Goal: Task Accomplishment & Management: Manage account settings

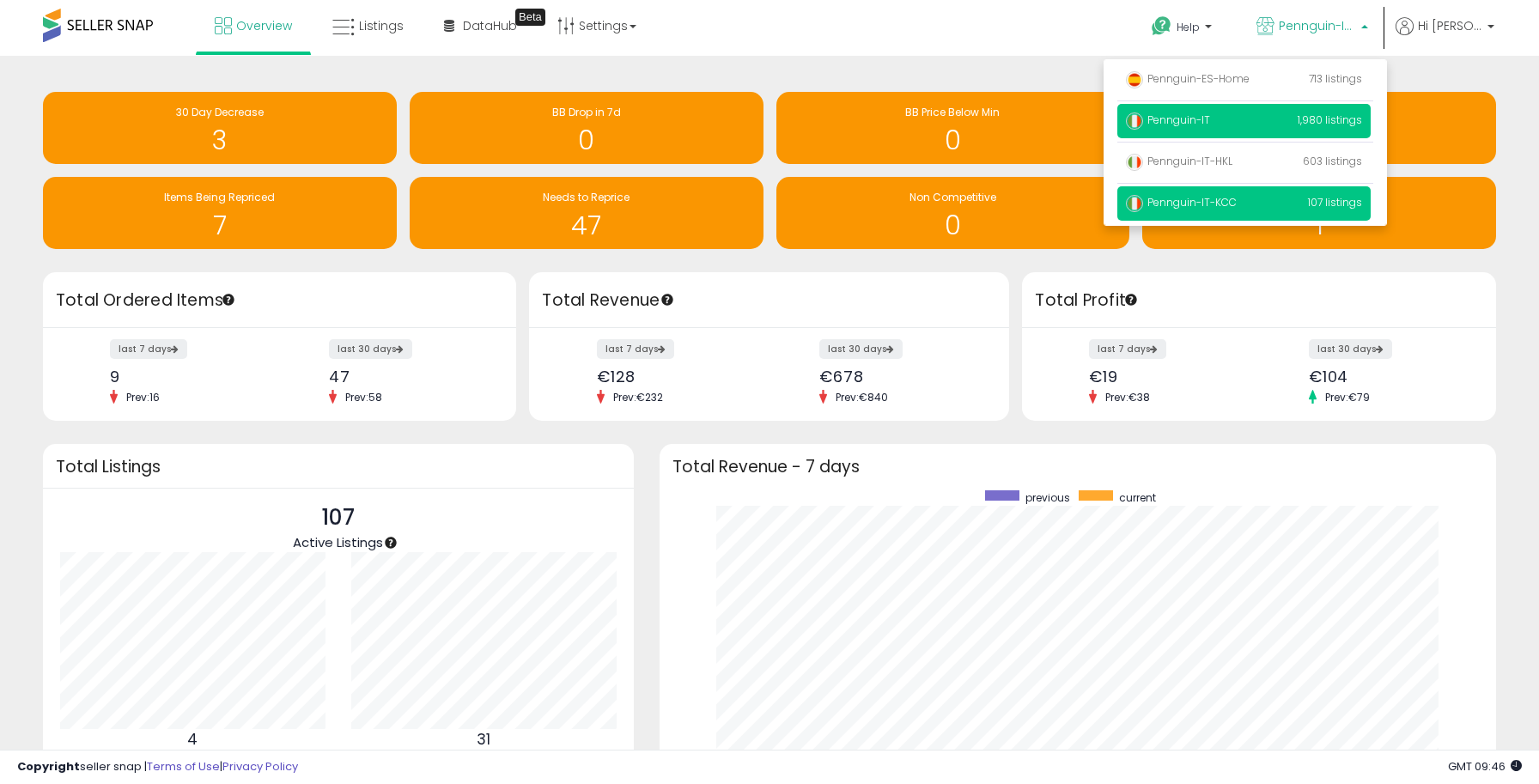
scroll to position [325, 802]
click at [1234, 123] on p "Pennguin-IT 1,980 listings" at bounding box center [1244, 120] width 253 height 34
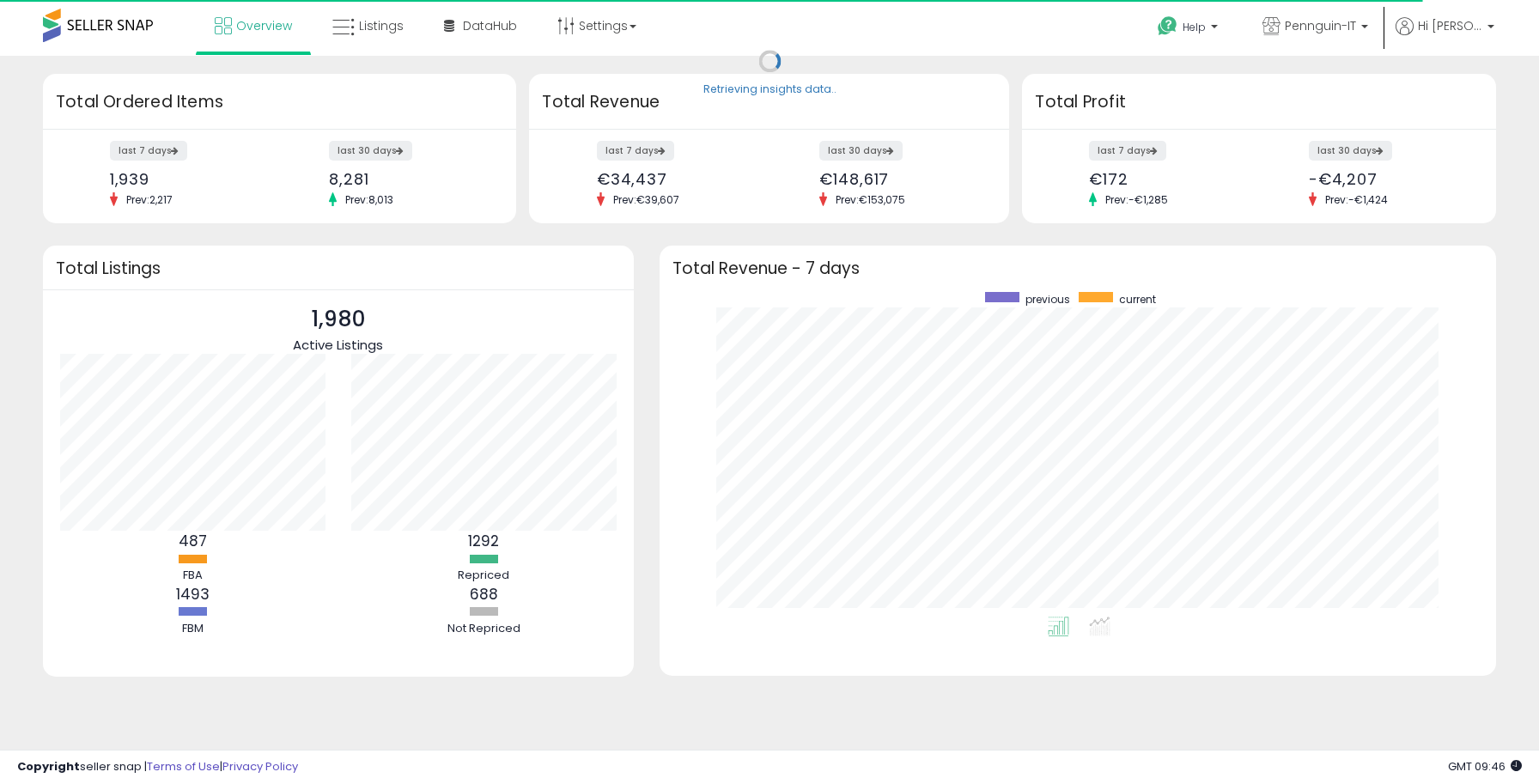
scroll to position [325, 802]
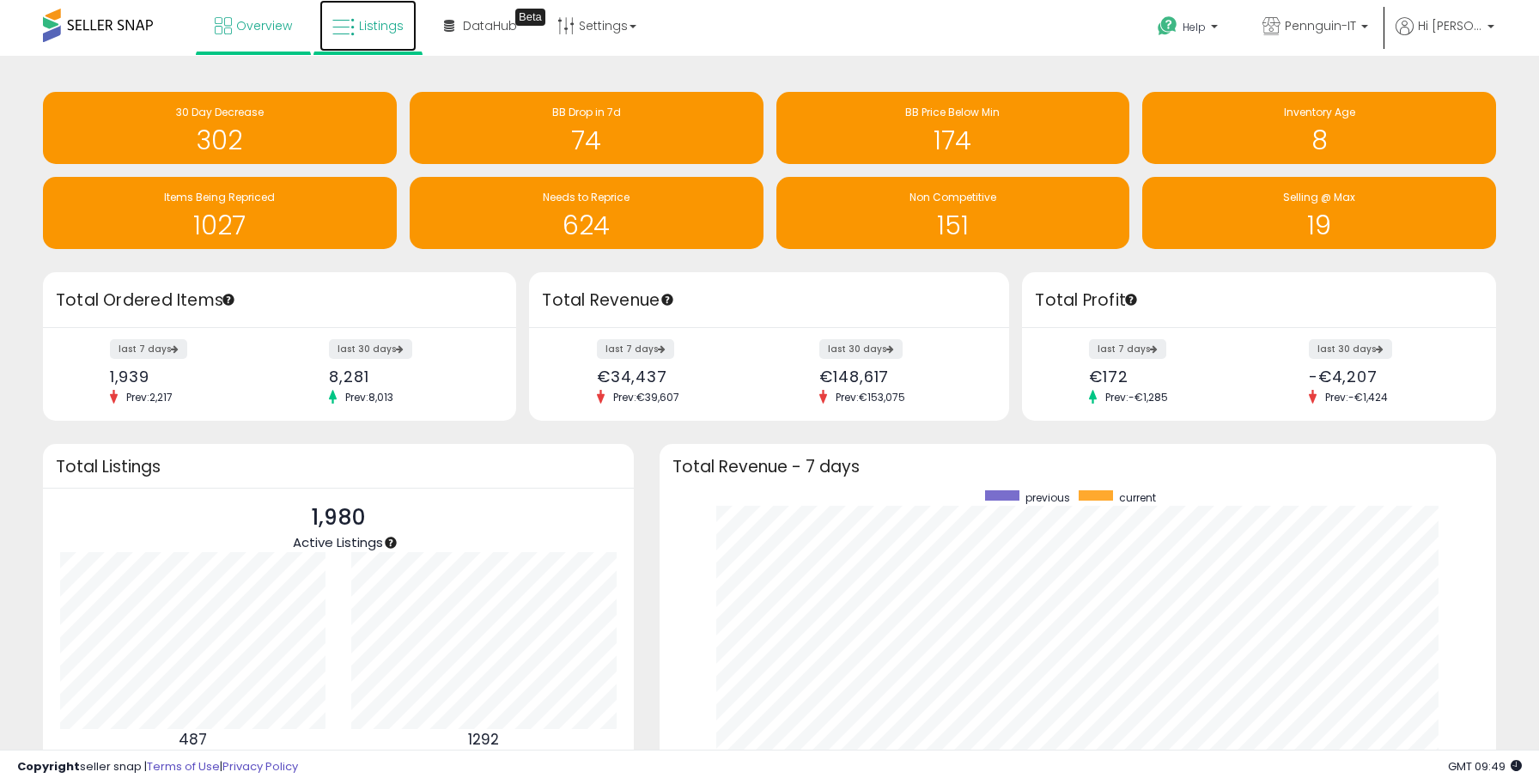
click at [360, 24] on span "Listings" at bounding box center [381, 26] width 44 height 18
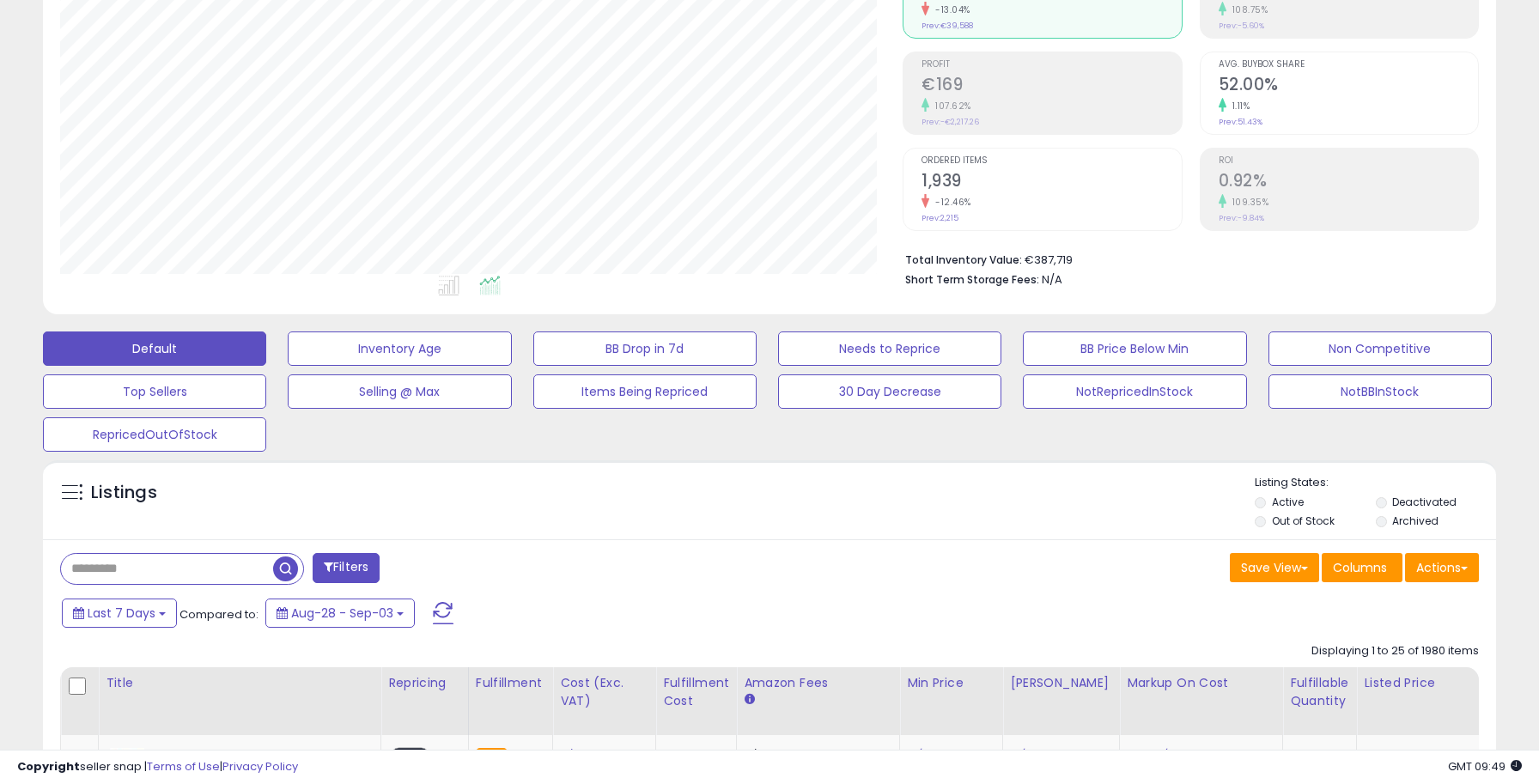
scroll to position [361, 0]
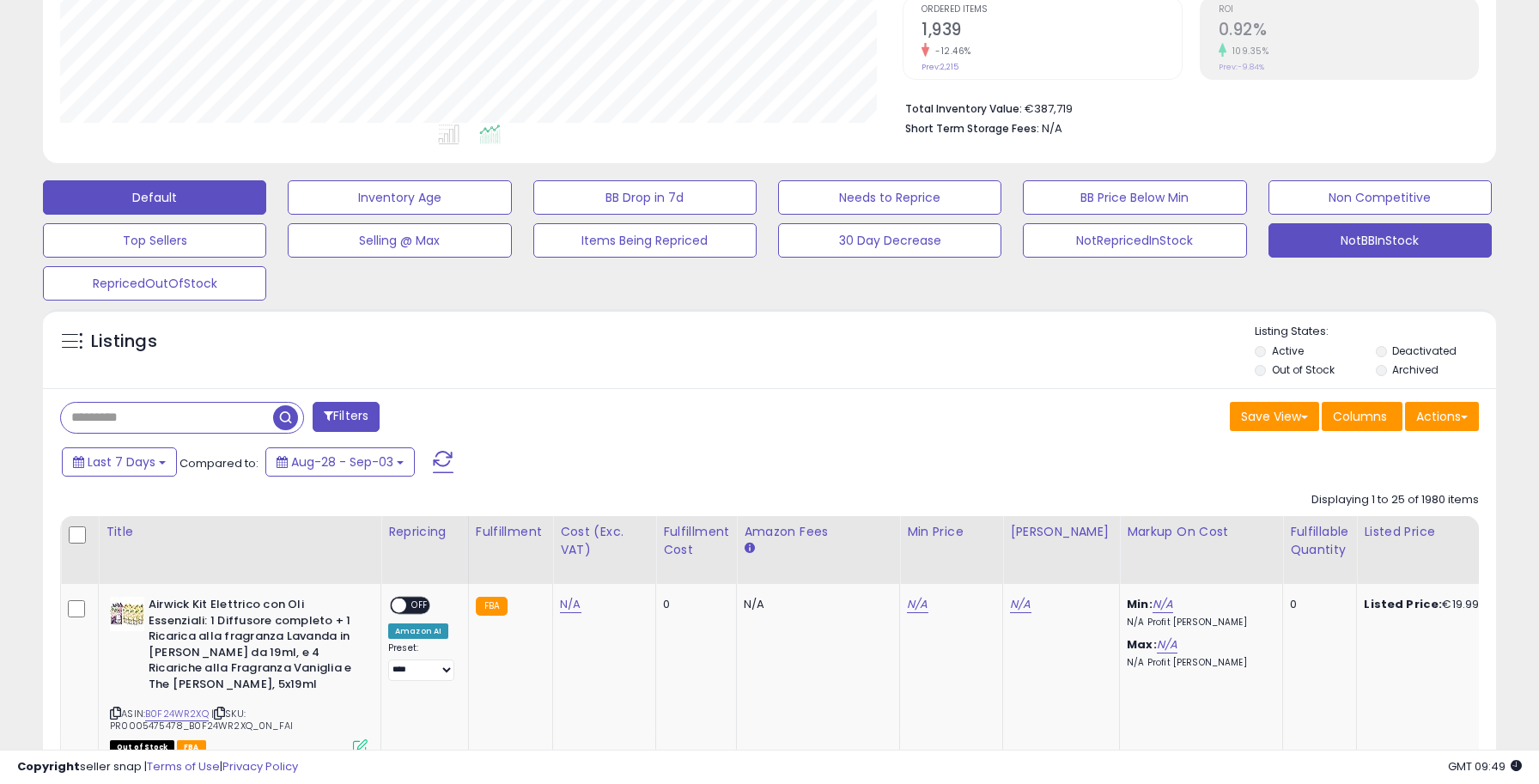
click at [1344, 234] on button "NotBBInStock" at bounding box center [1379, 239] width 223 height 34
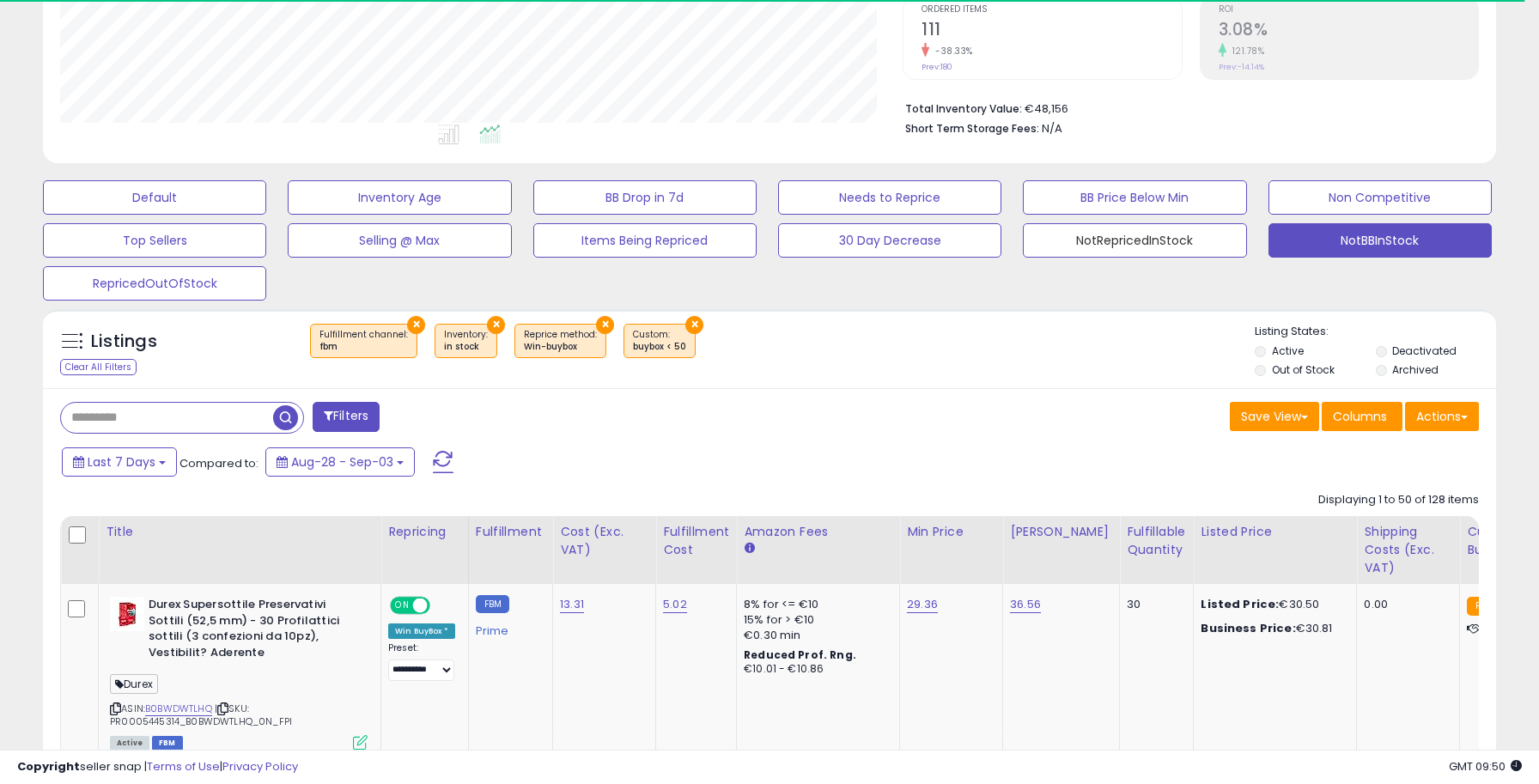
click at [1090, 233] on button "NotRepricedInStock" at bounding box center [1134, 239] width 223 height 34
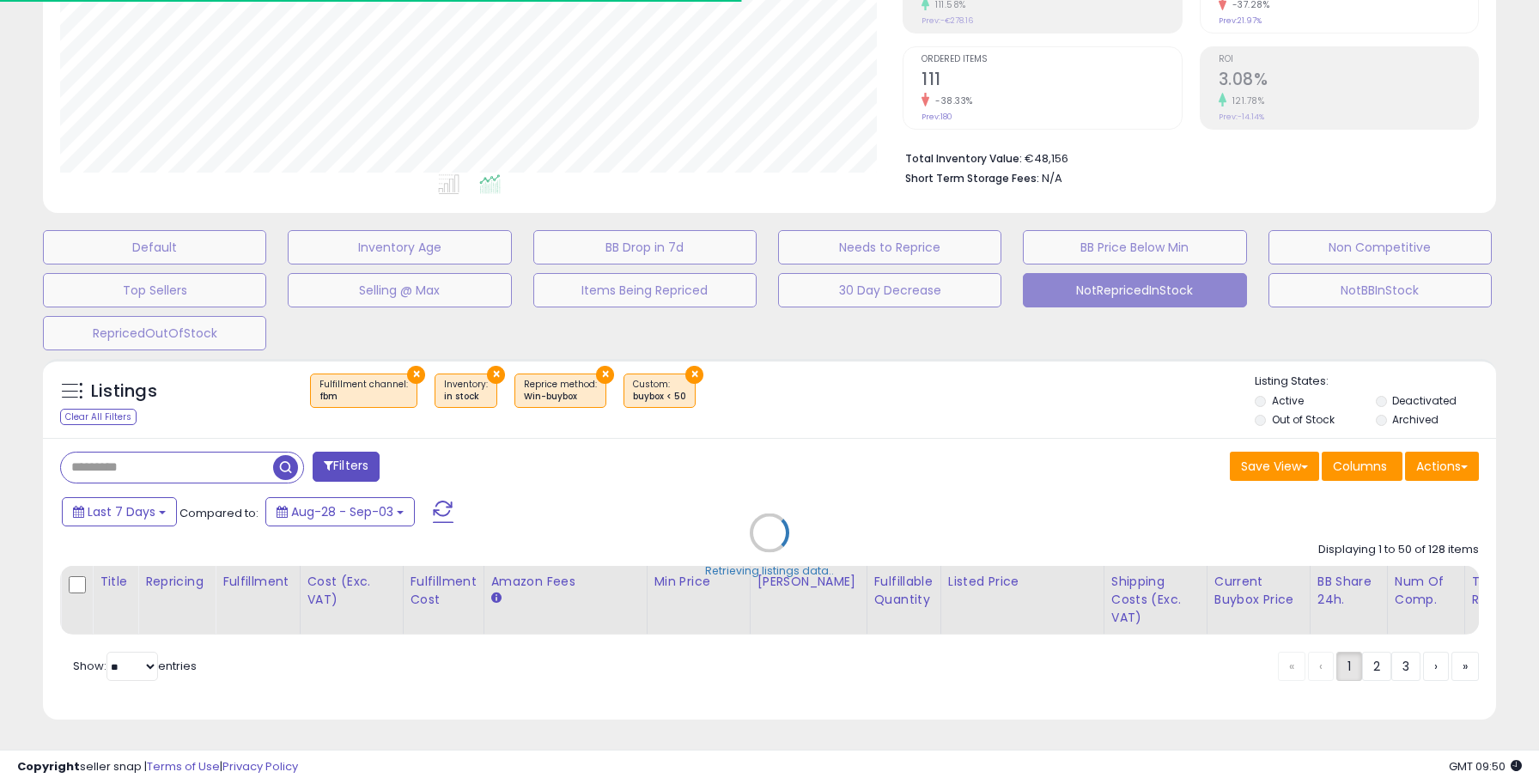
select select "**"
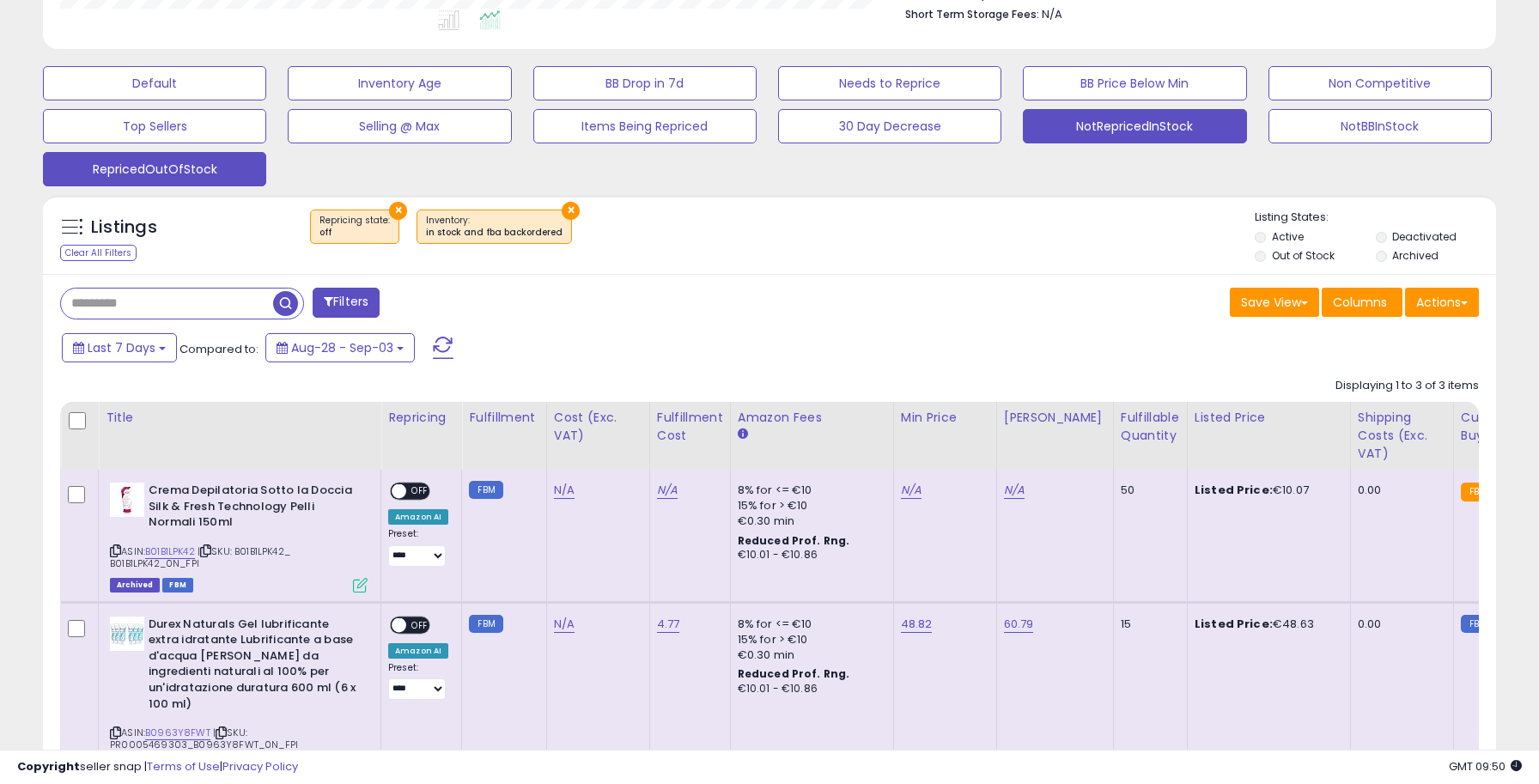
click at [178, 158] on button "RepricedOutOfStock" at bounding box center [154, 168] width 223 height 34
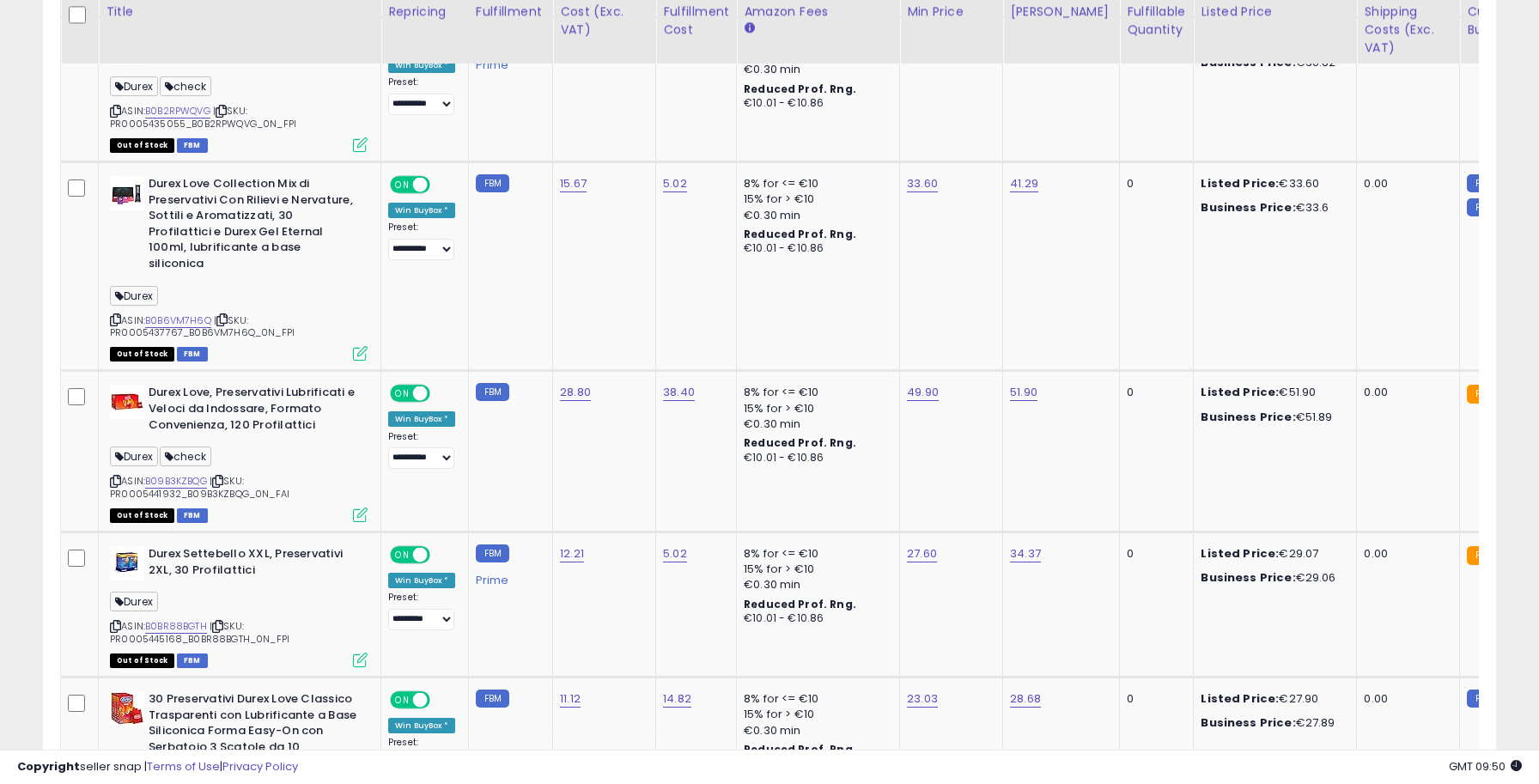
scroll to position [3748, 0]
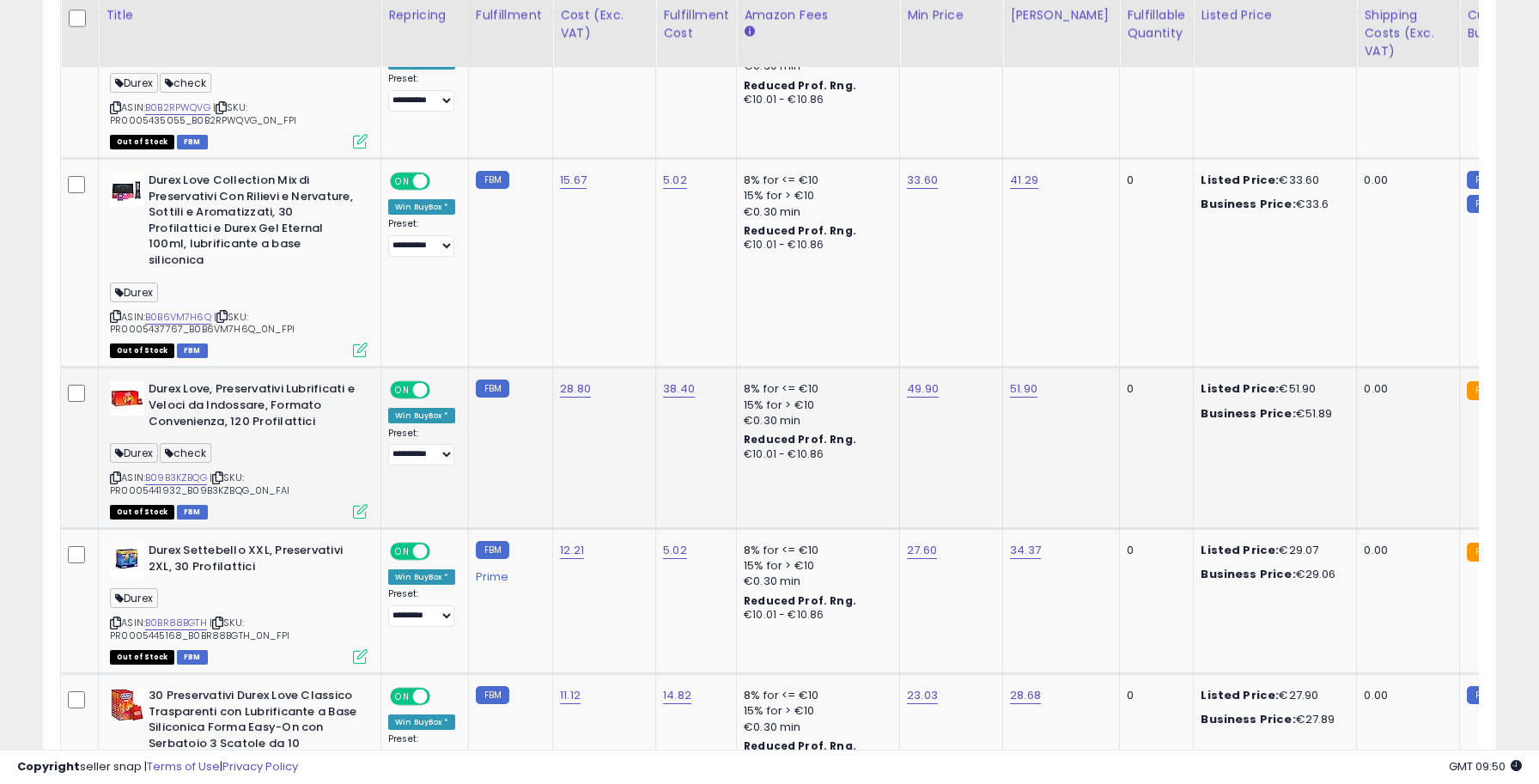
click at [404, 383] on span "ON" at bounding box center [401, 390] width 21 height 15
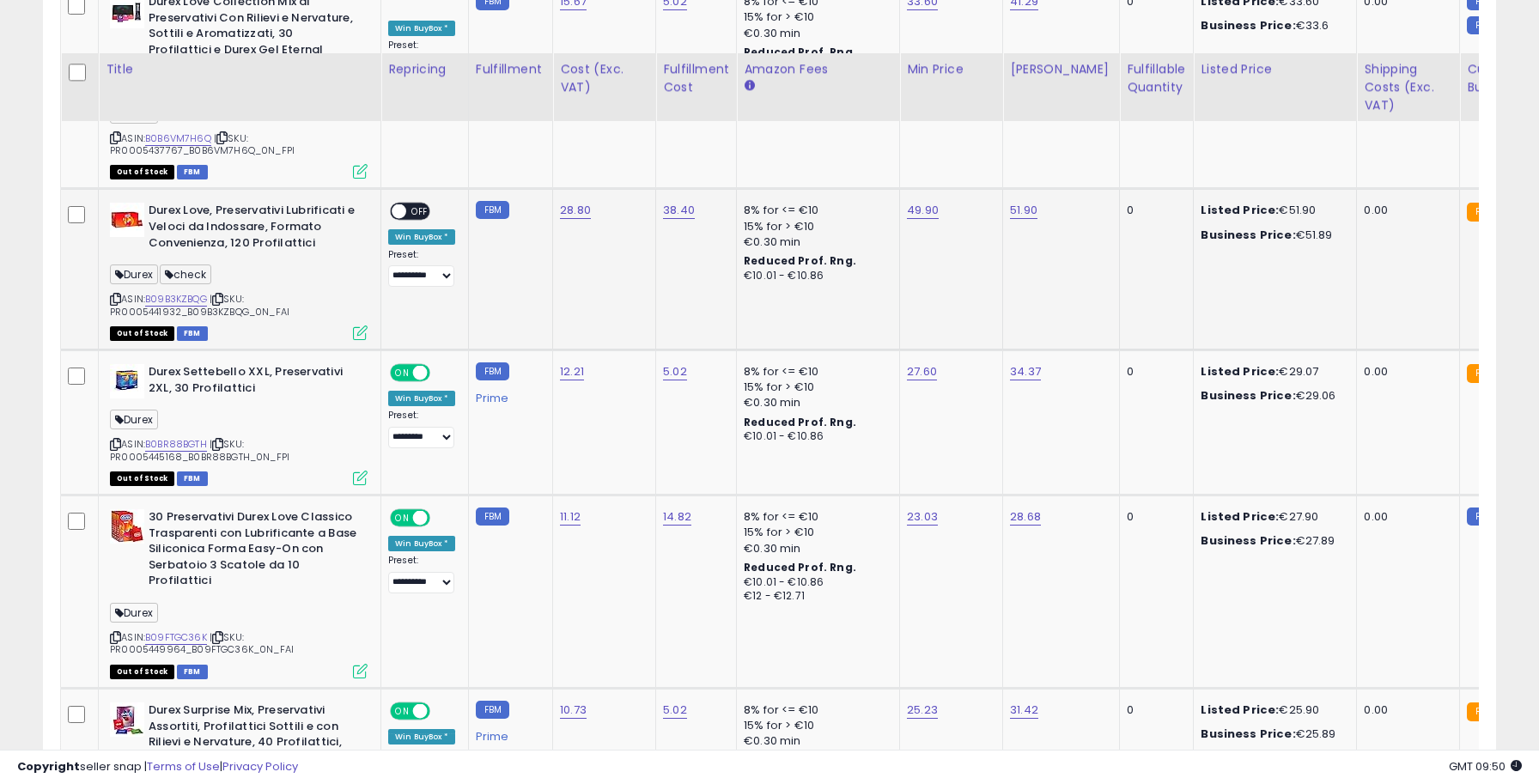
scroll to position [4012, 0]
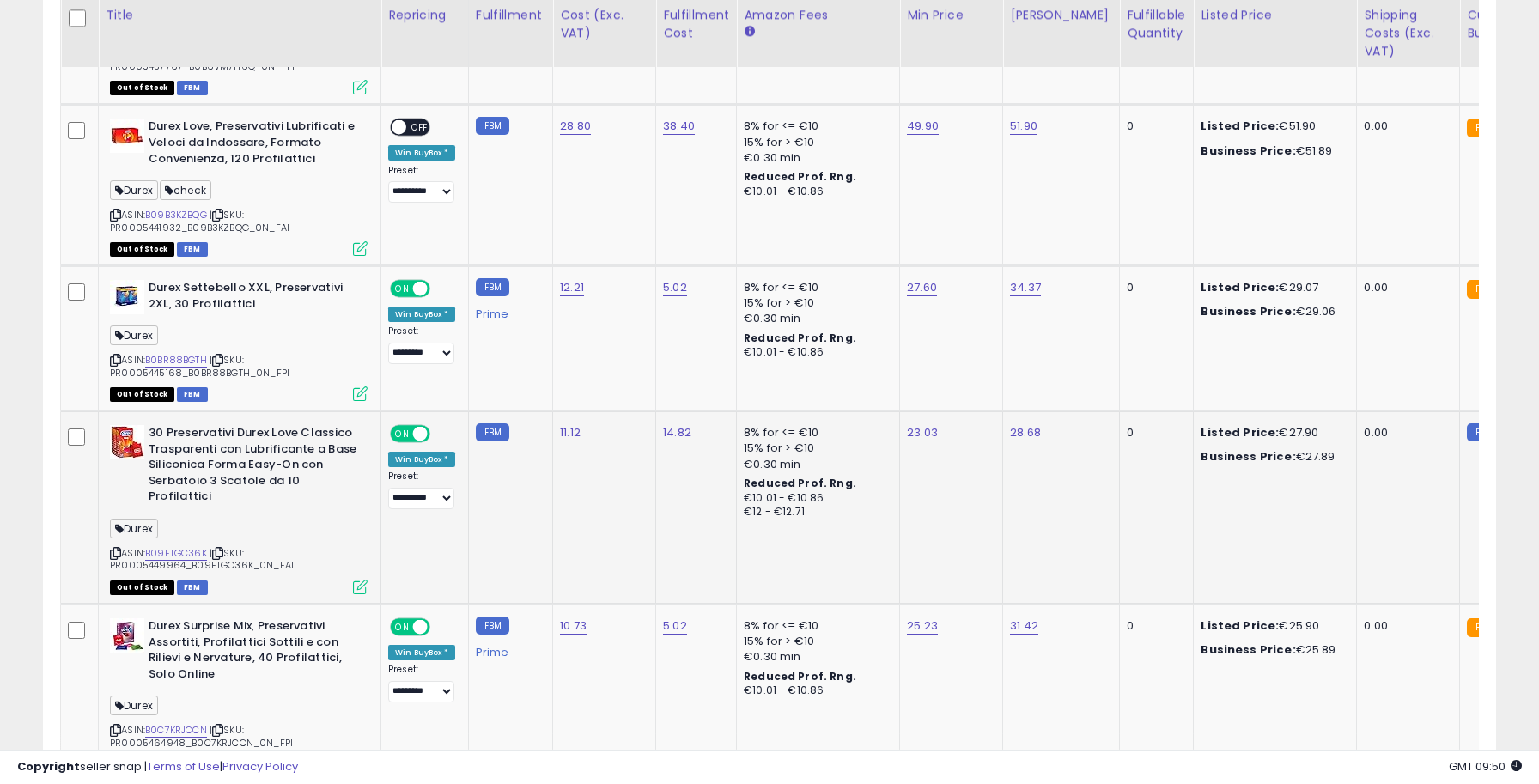
click at [400, 426] on span "ON" at bounding box center [401, 434] width 21 height 15
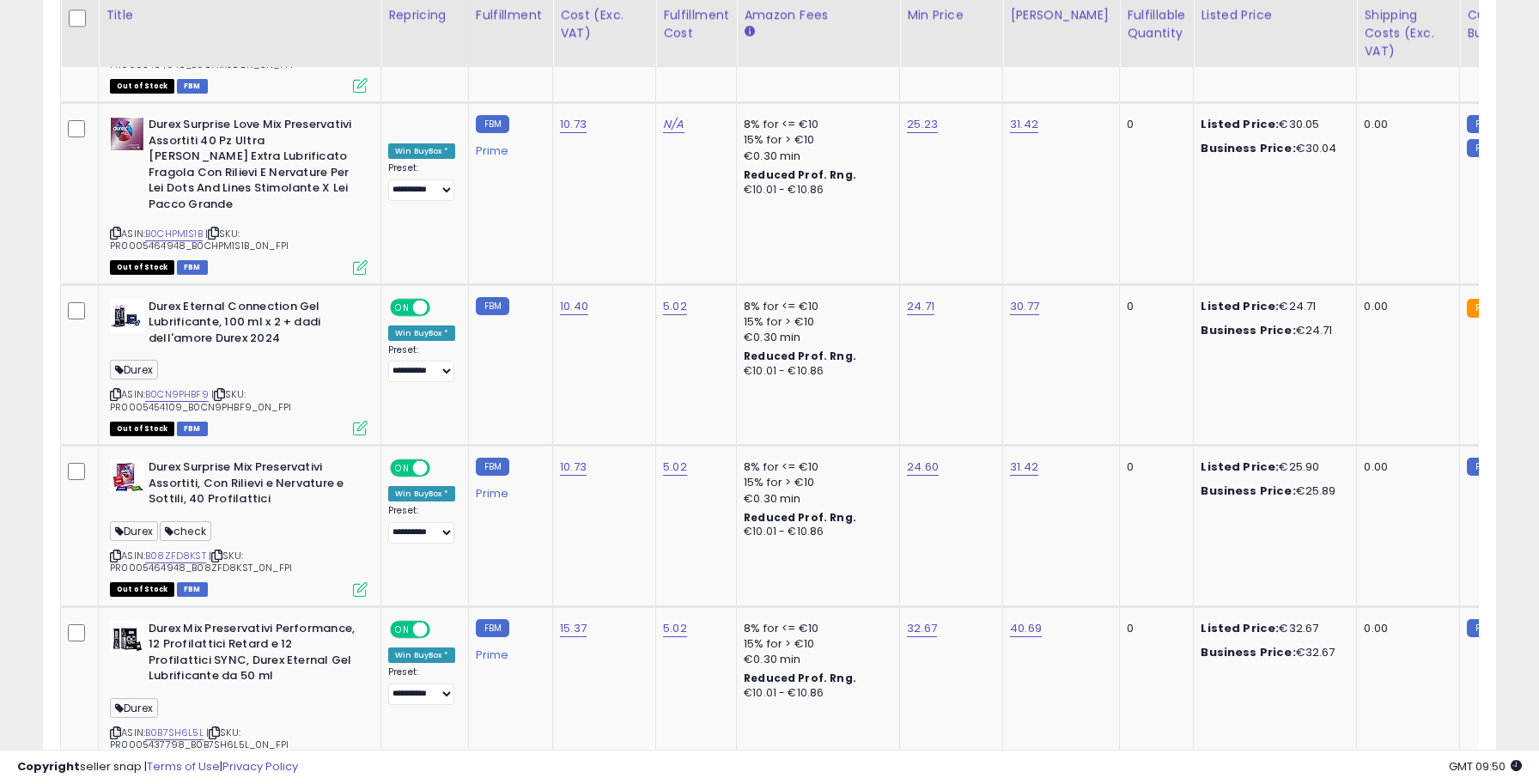
scroll to position [4760, 0]
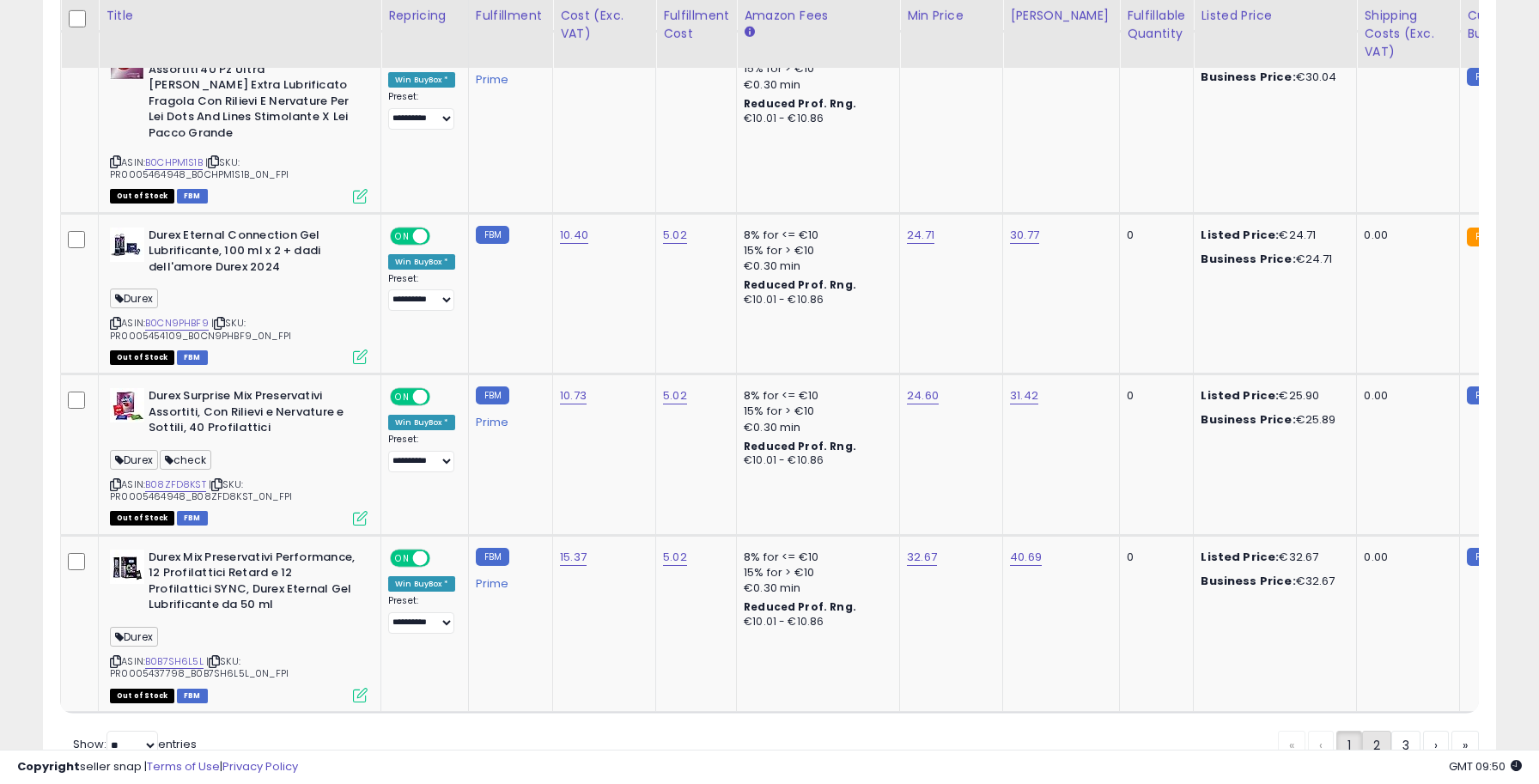
click at [1362, 730] on link "2" at bounding box center [1376, 745] width 30 height 30
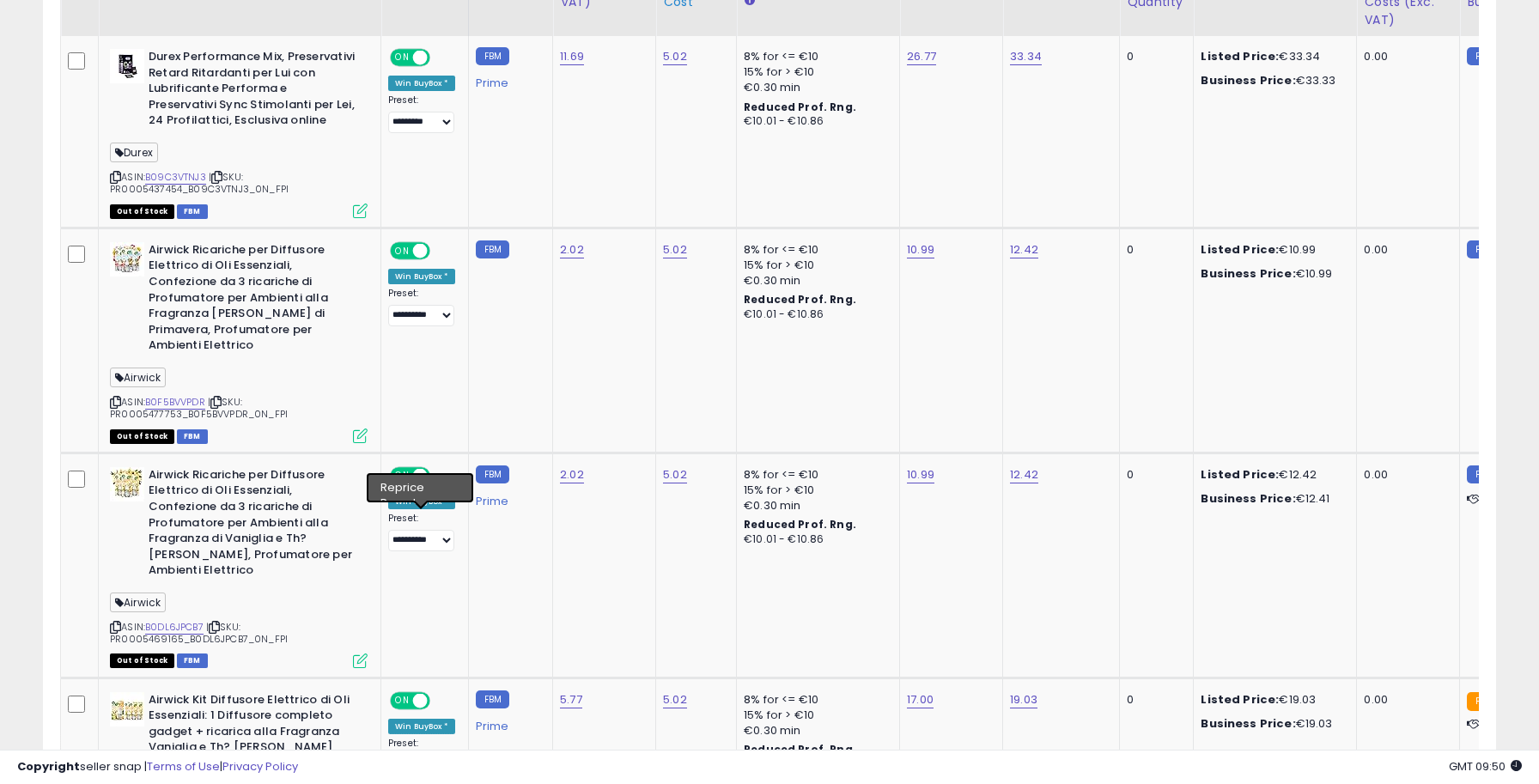
scroll to position [994, 0]
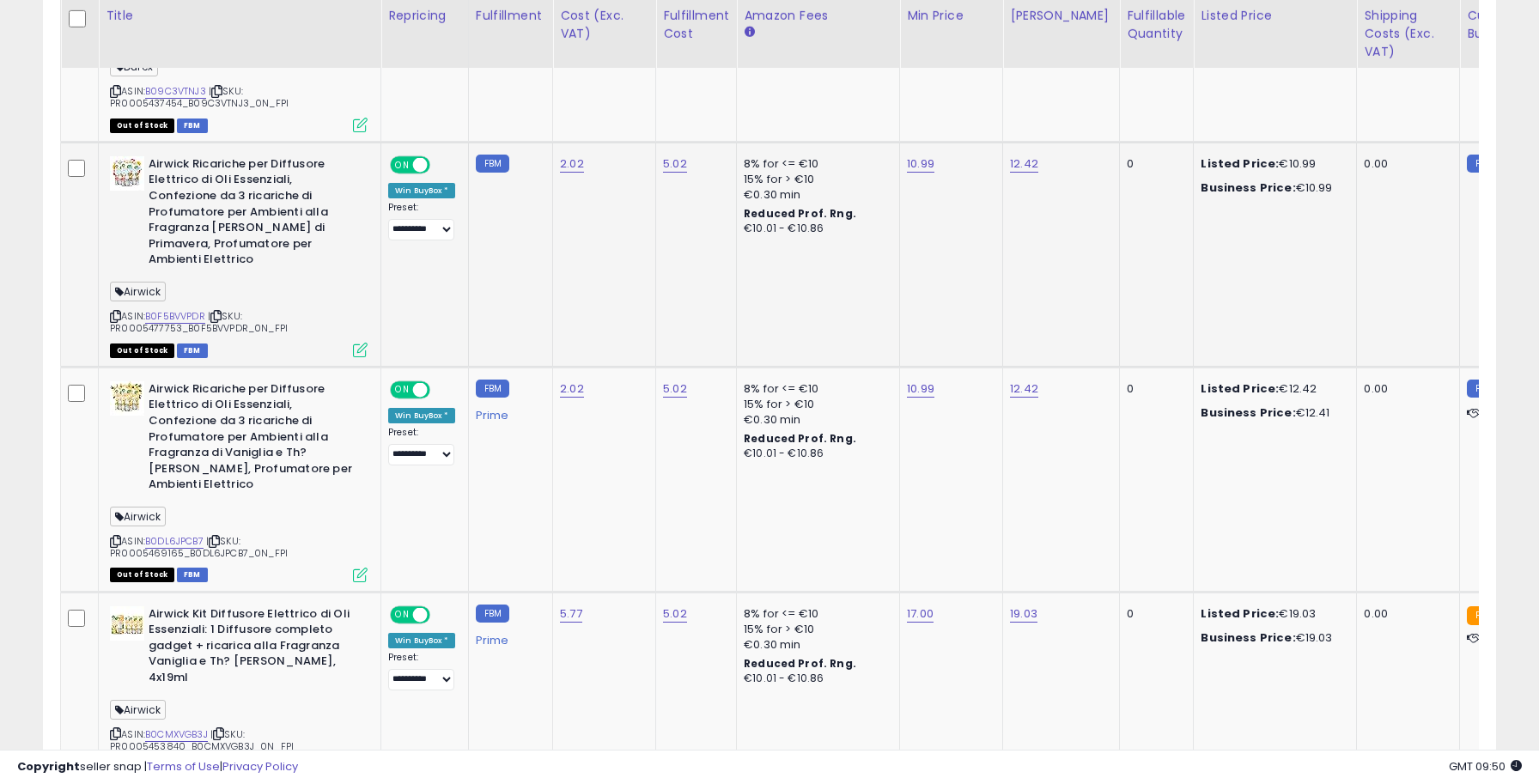
click at [403, 166] on span "ON" at bounding box center [401, 165] width 21 height 15
click at [402, 382] on span "ON" at bounding box center [401, 389] width 21 height 15
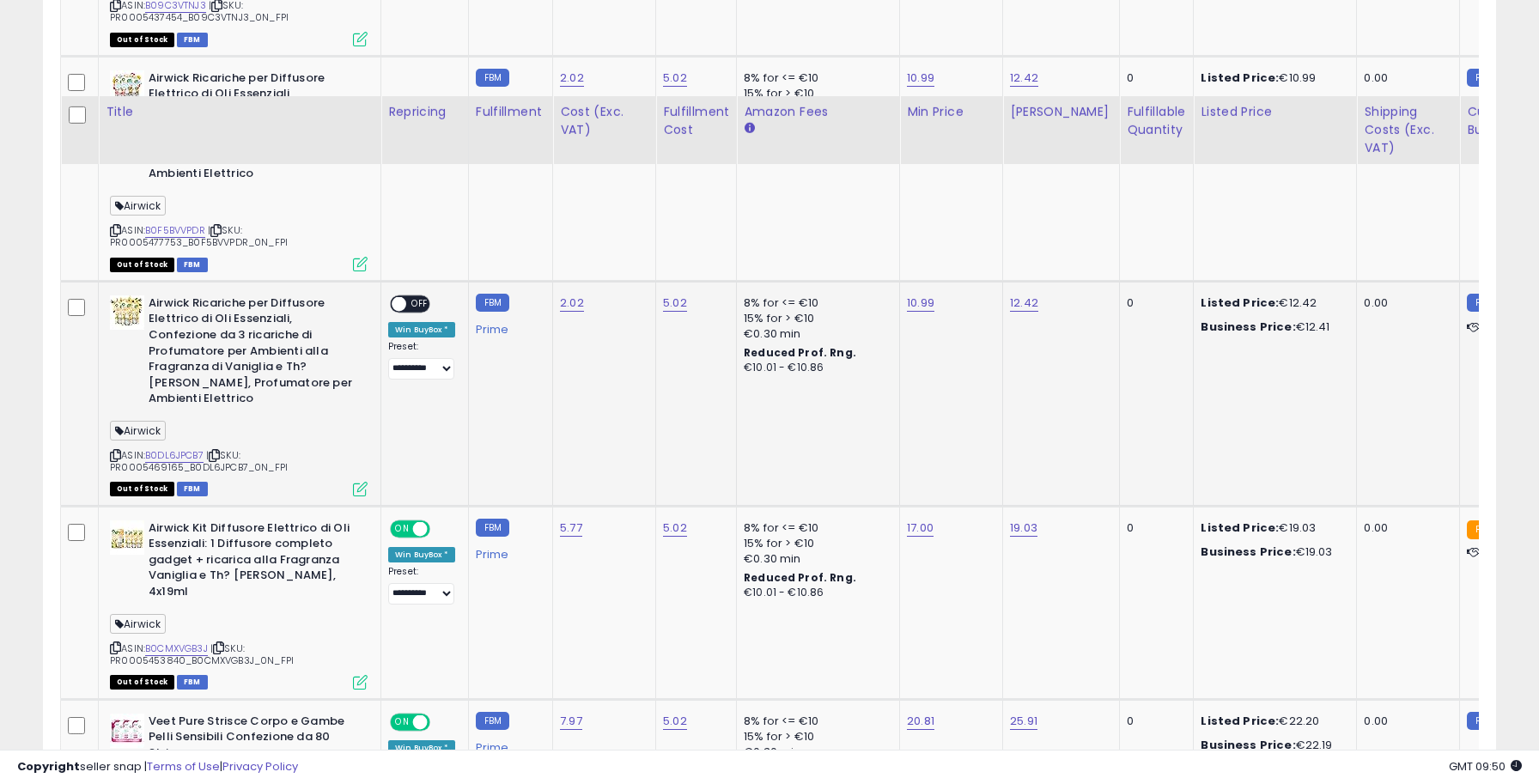
scroll to position [1198, 0]
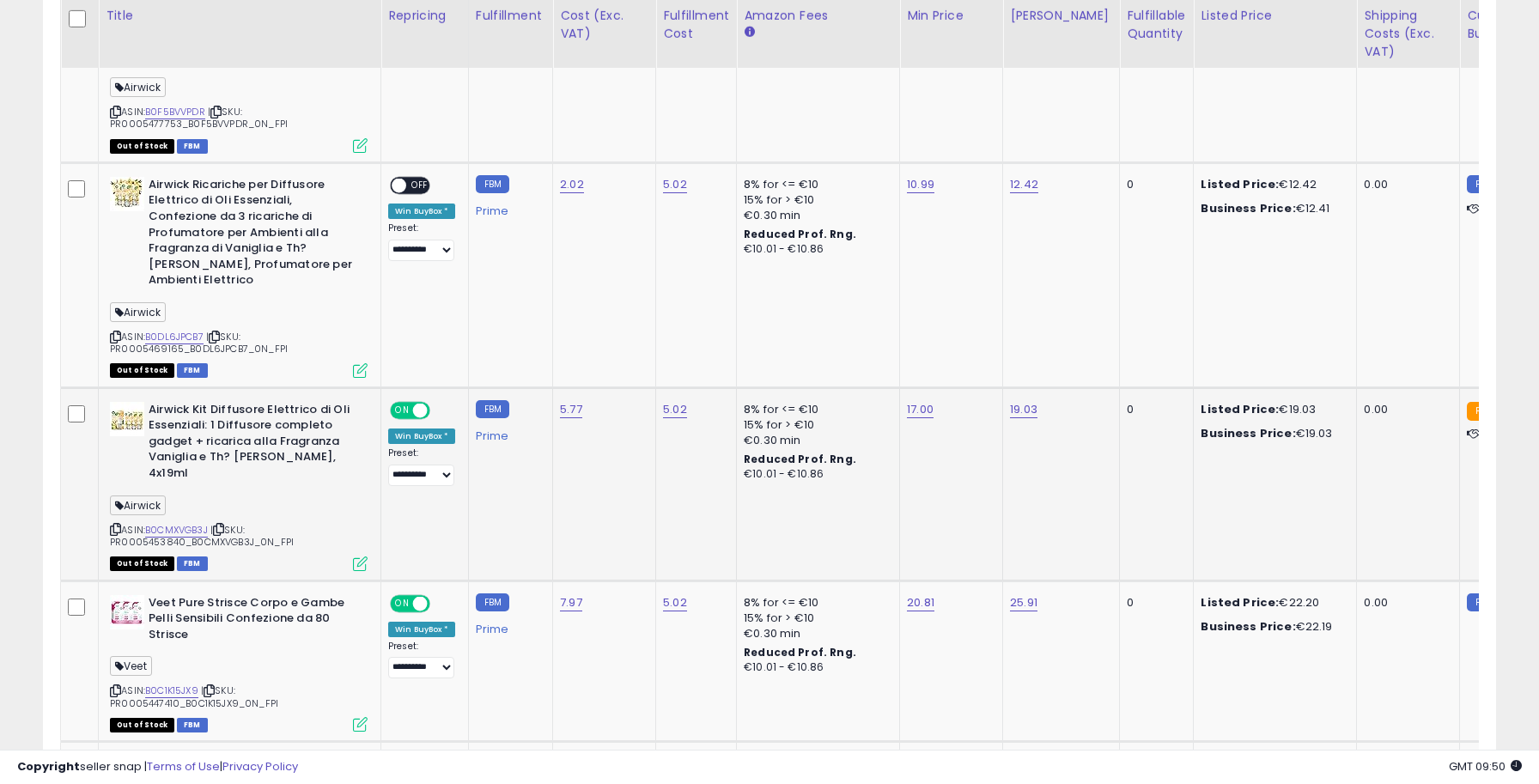
click at [404, 402] on span "ON" at bounding box center [401, 410] width 21 height 15
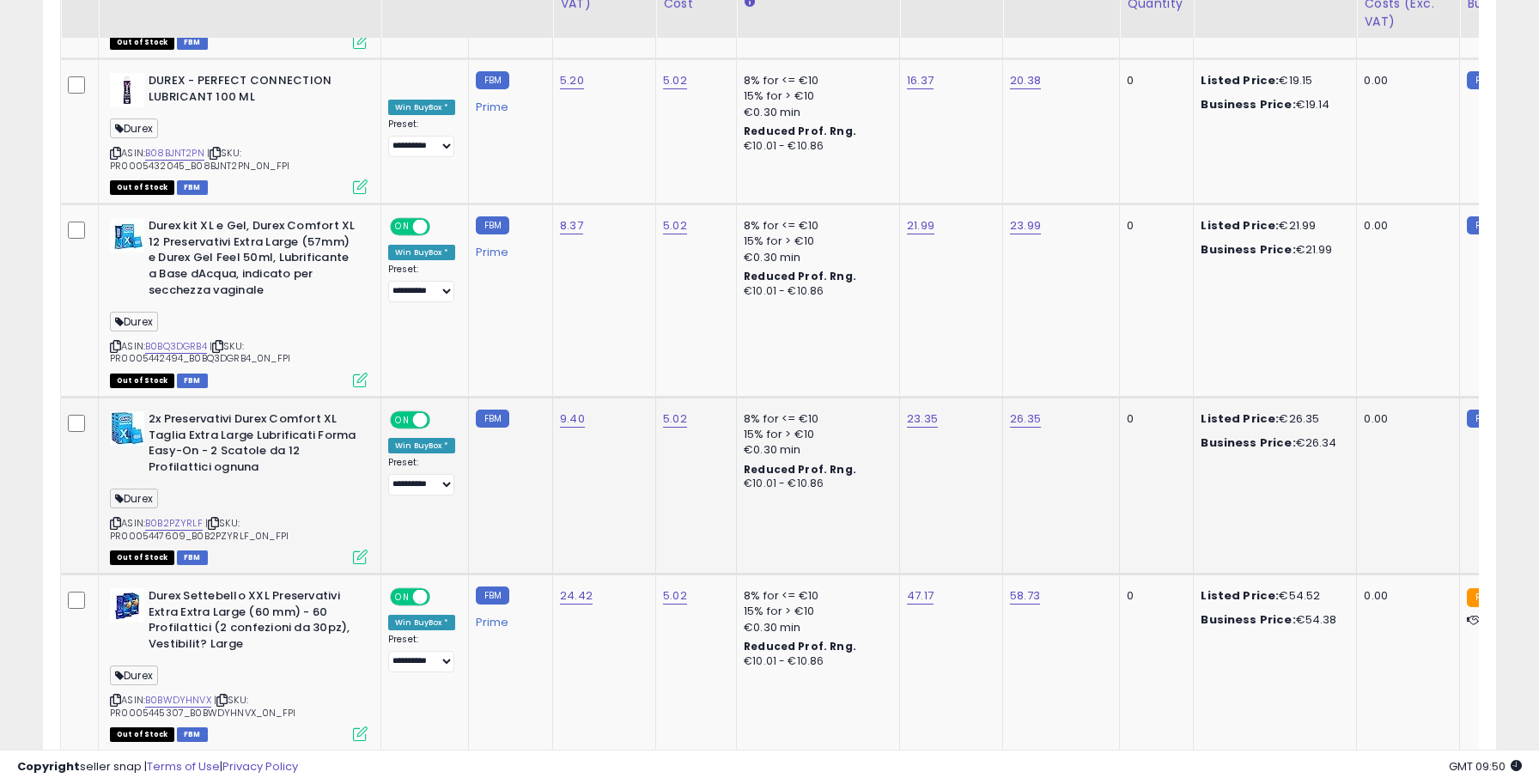
scroll to position [2221, 0]
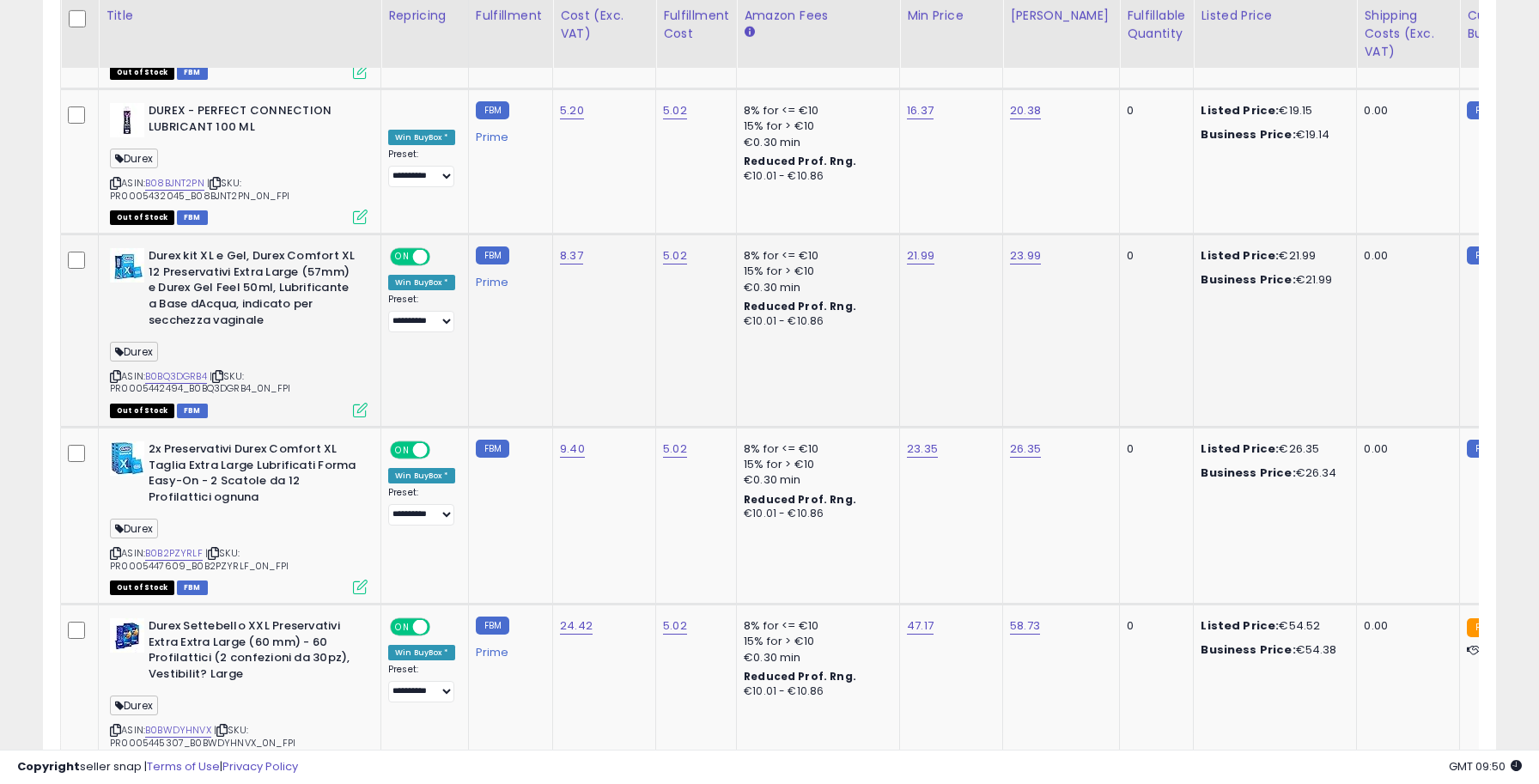
click at [409, 250] on span "ON" at bounding box center [401, 257] width 21 height 15
click at [402, 443] on span "ON" at bounding box center [401, 450] width 21 height 15
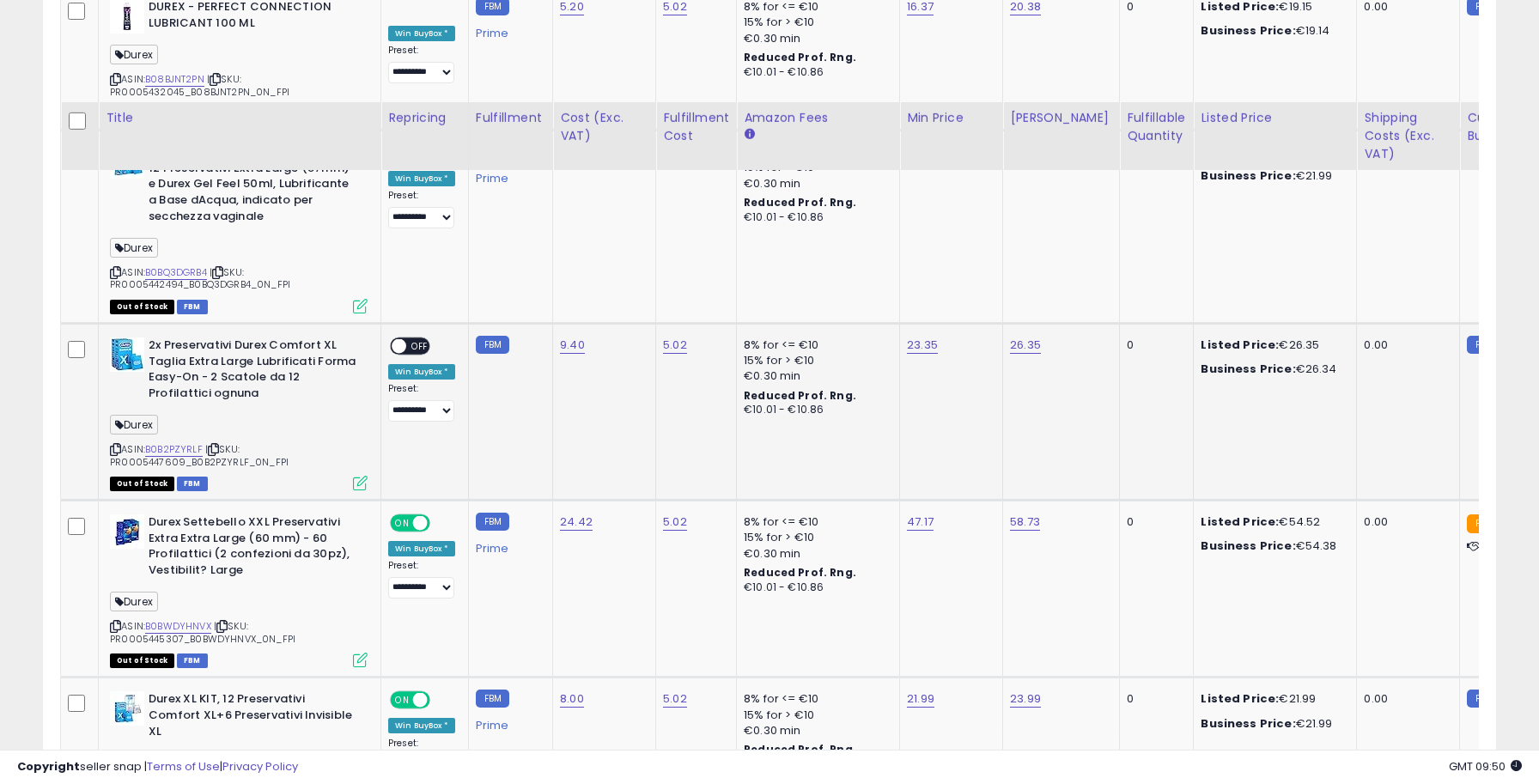
scroll to position [2540, 0]
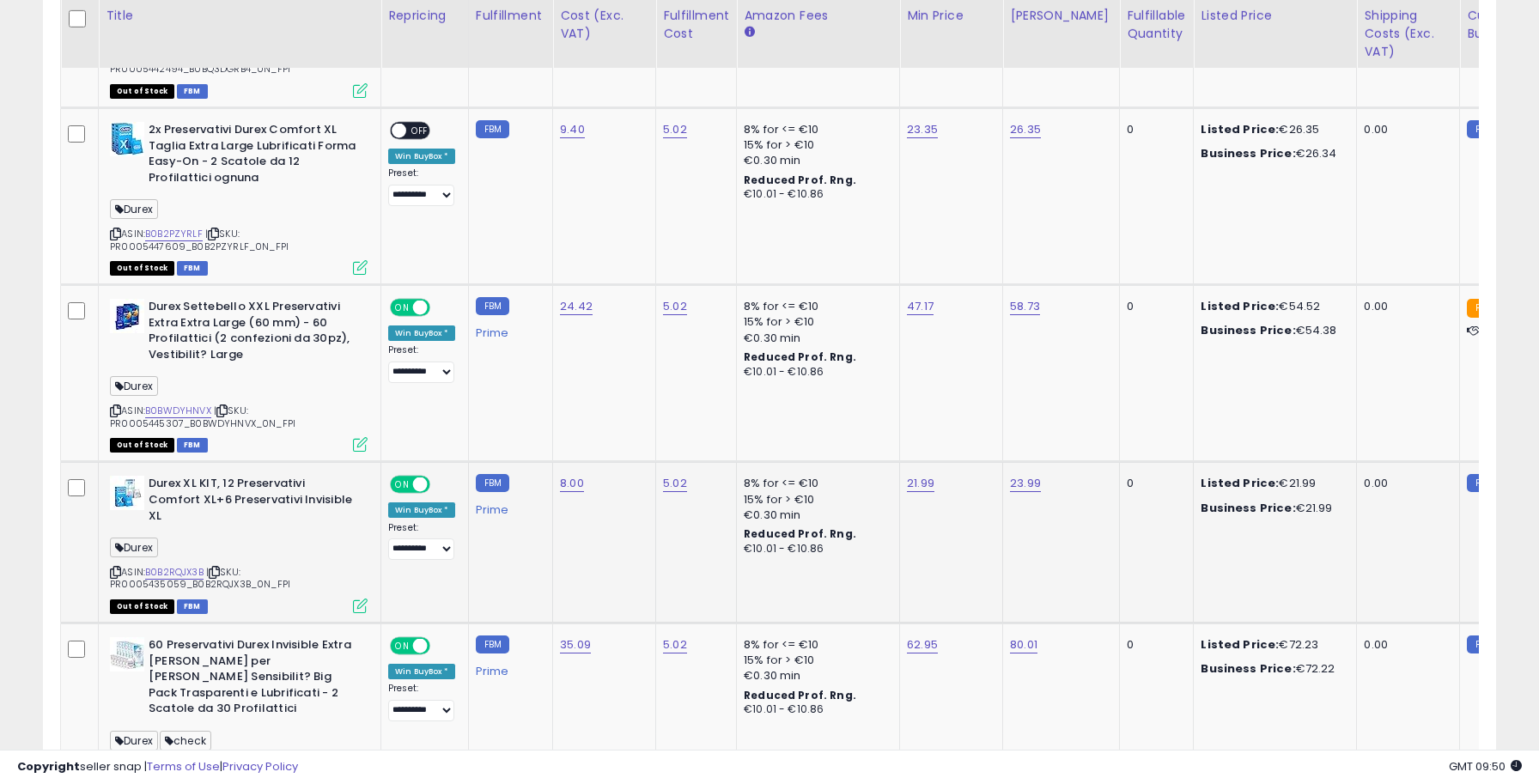
click at [409, 477] on span "ON" at bounding box center [401, 484] width 21 height 15
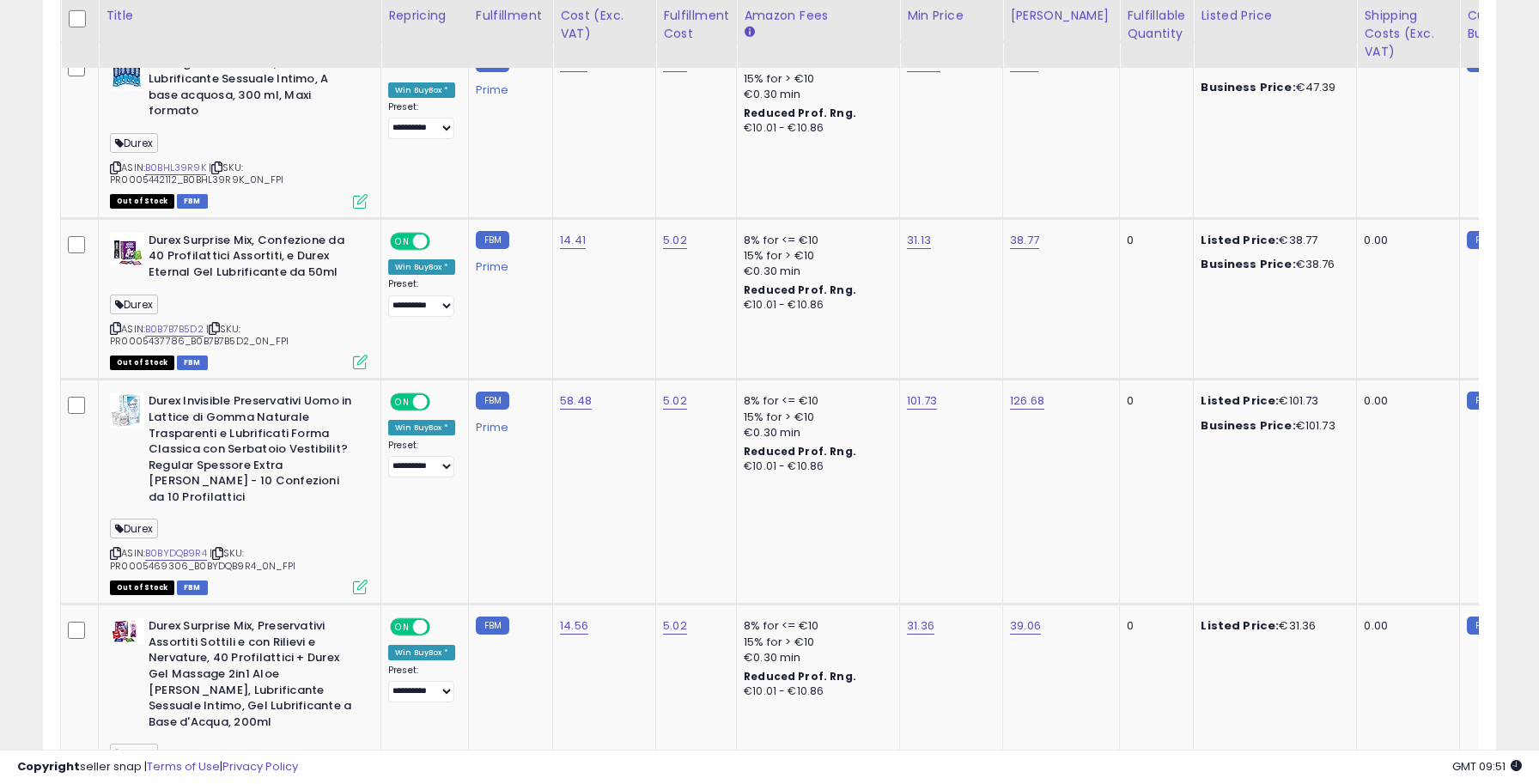
scroll to position [4815, 0]
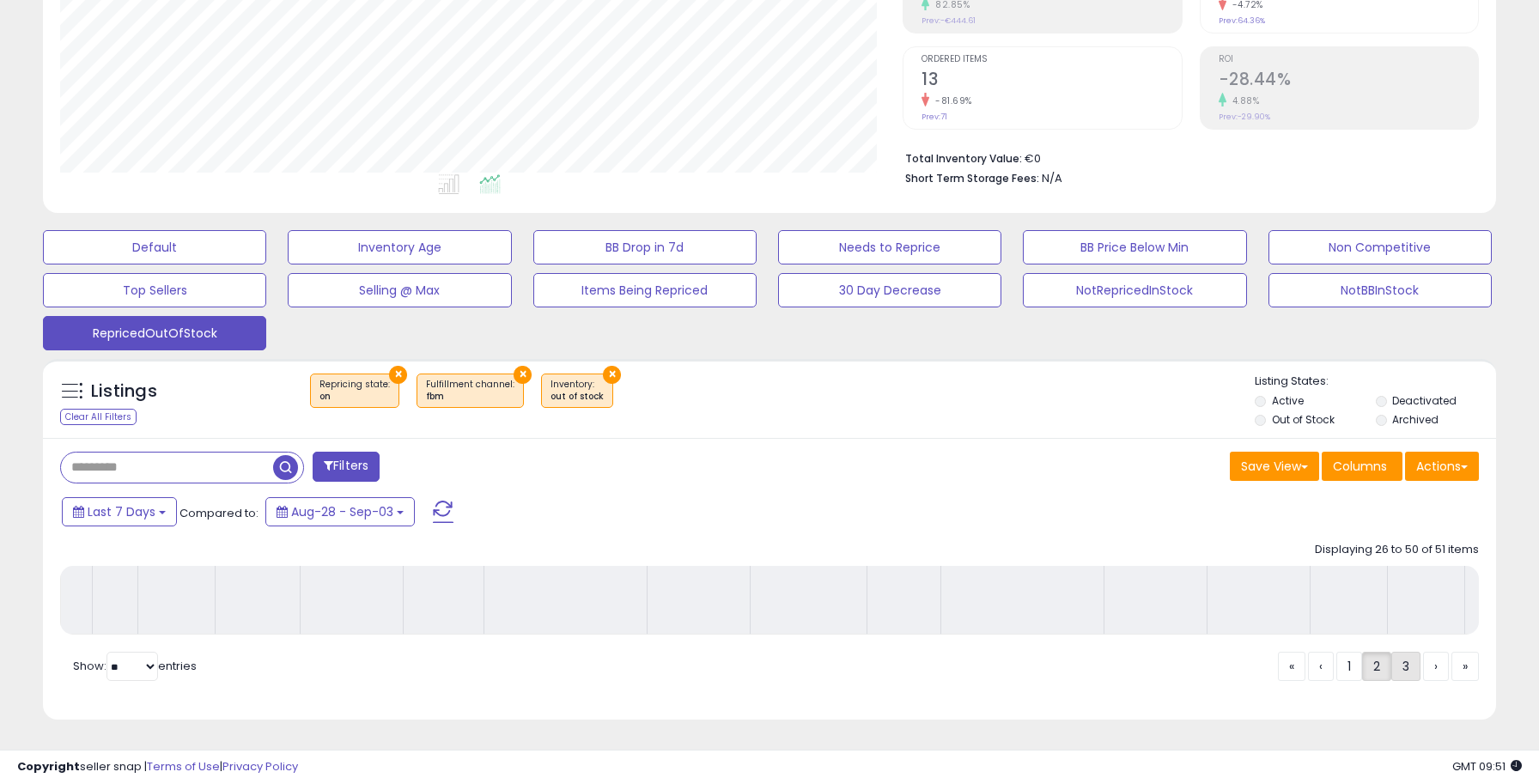
scroll to position [311, 0]
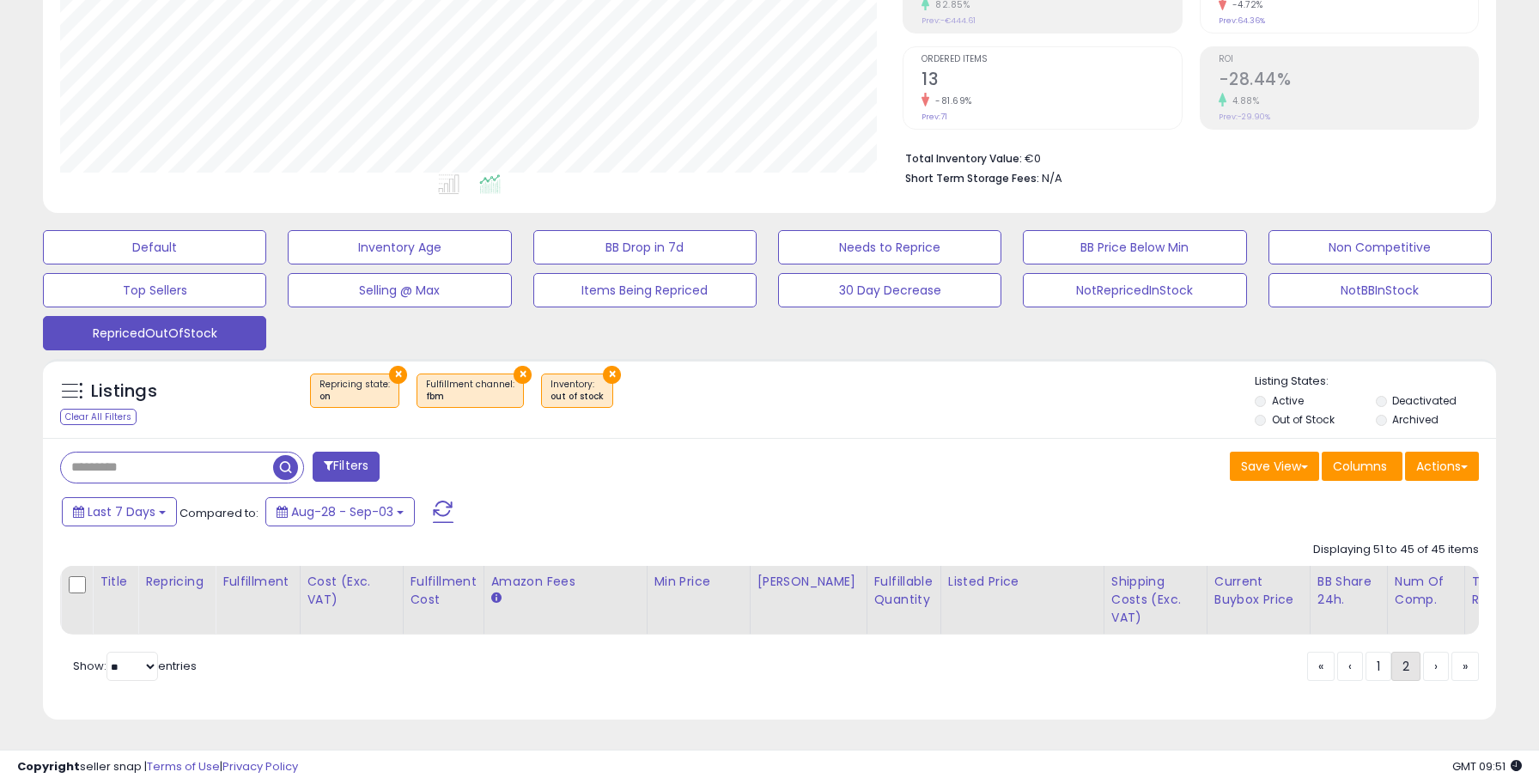
click at [1397, 671] on link "2" at bounding box center [1406, 667] width 30 height 30
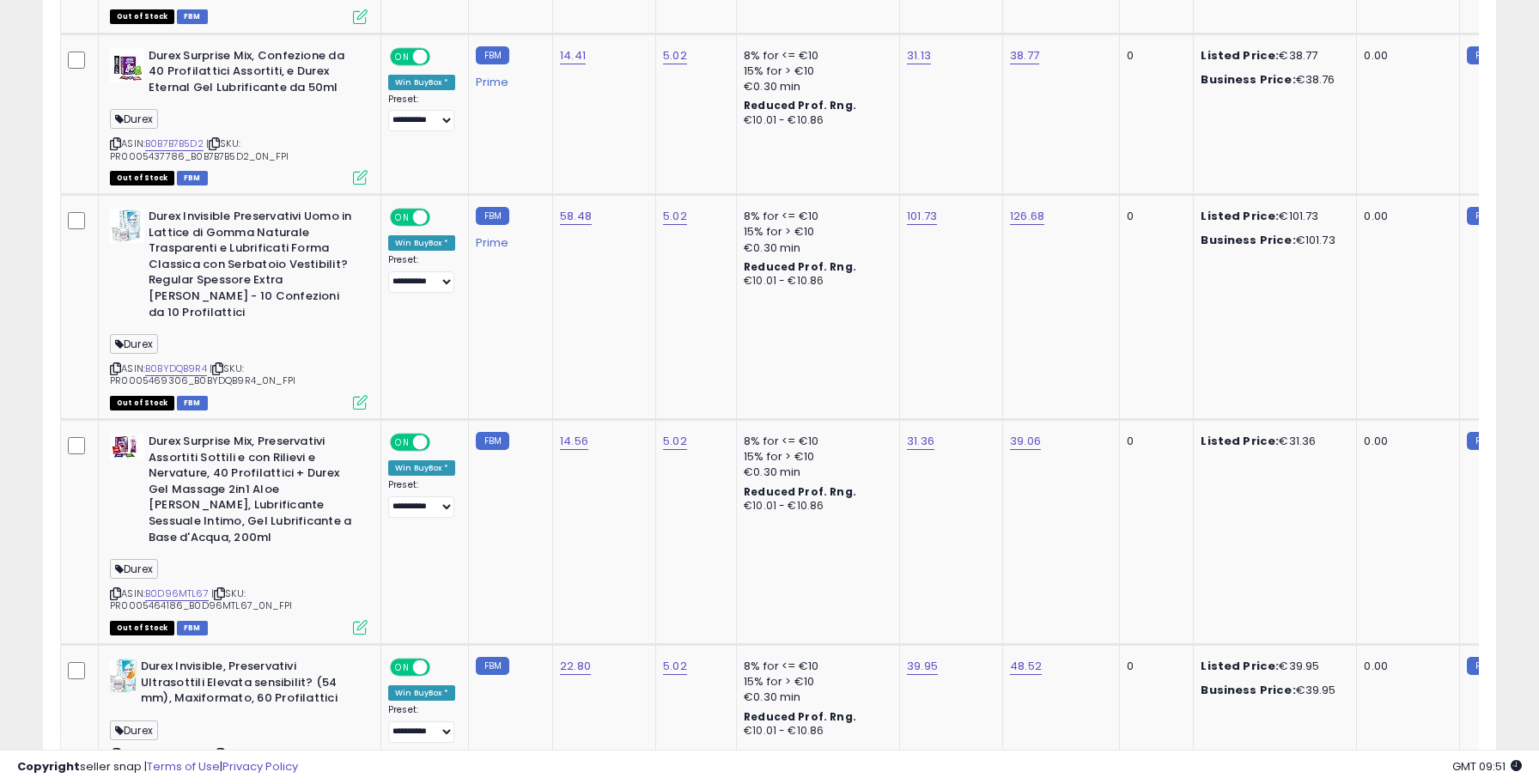
scroll to position [3867, 0]
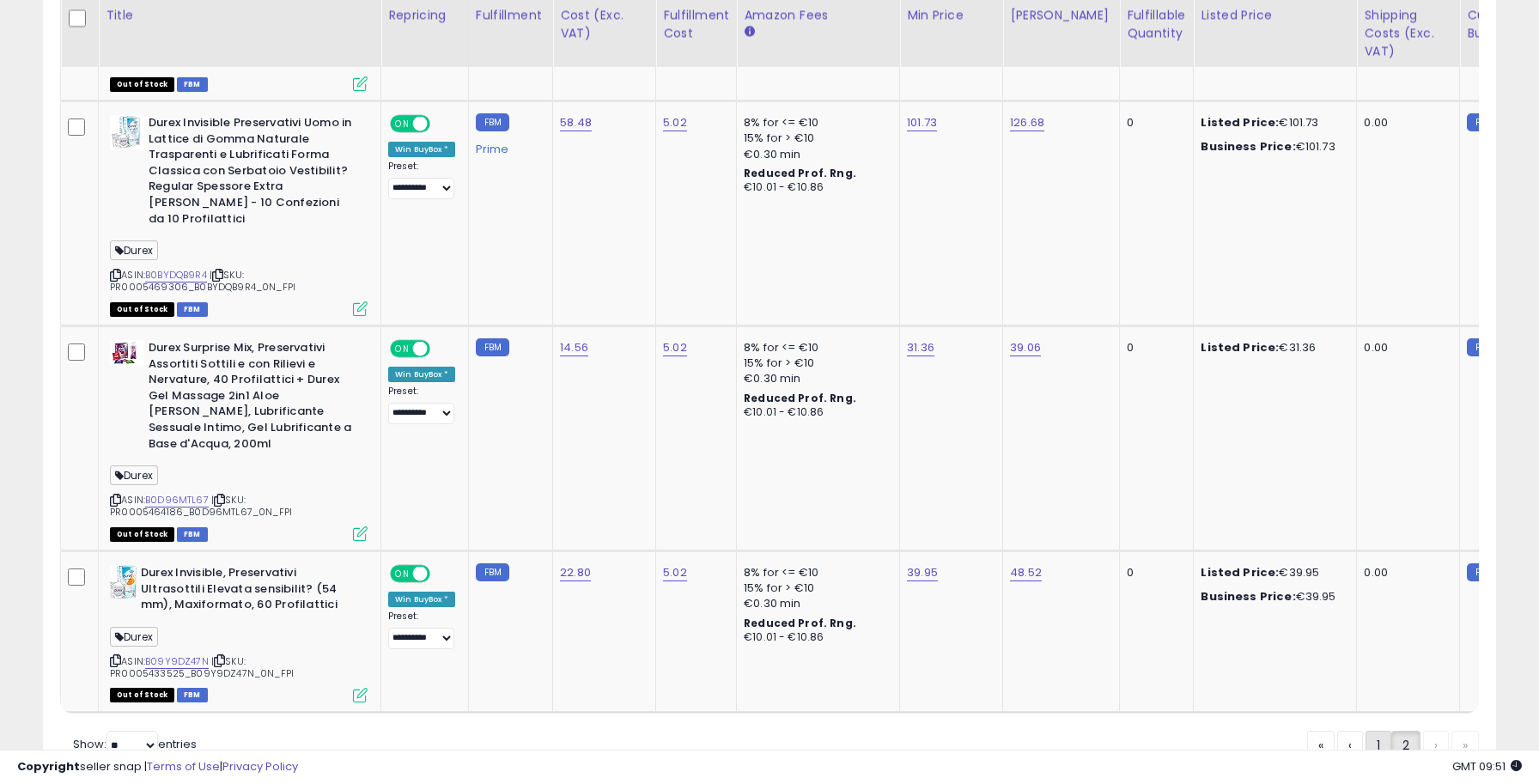
click at [1378, 730] on link "1" at bounding box center [1378, 745] width 26 height 30
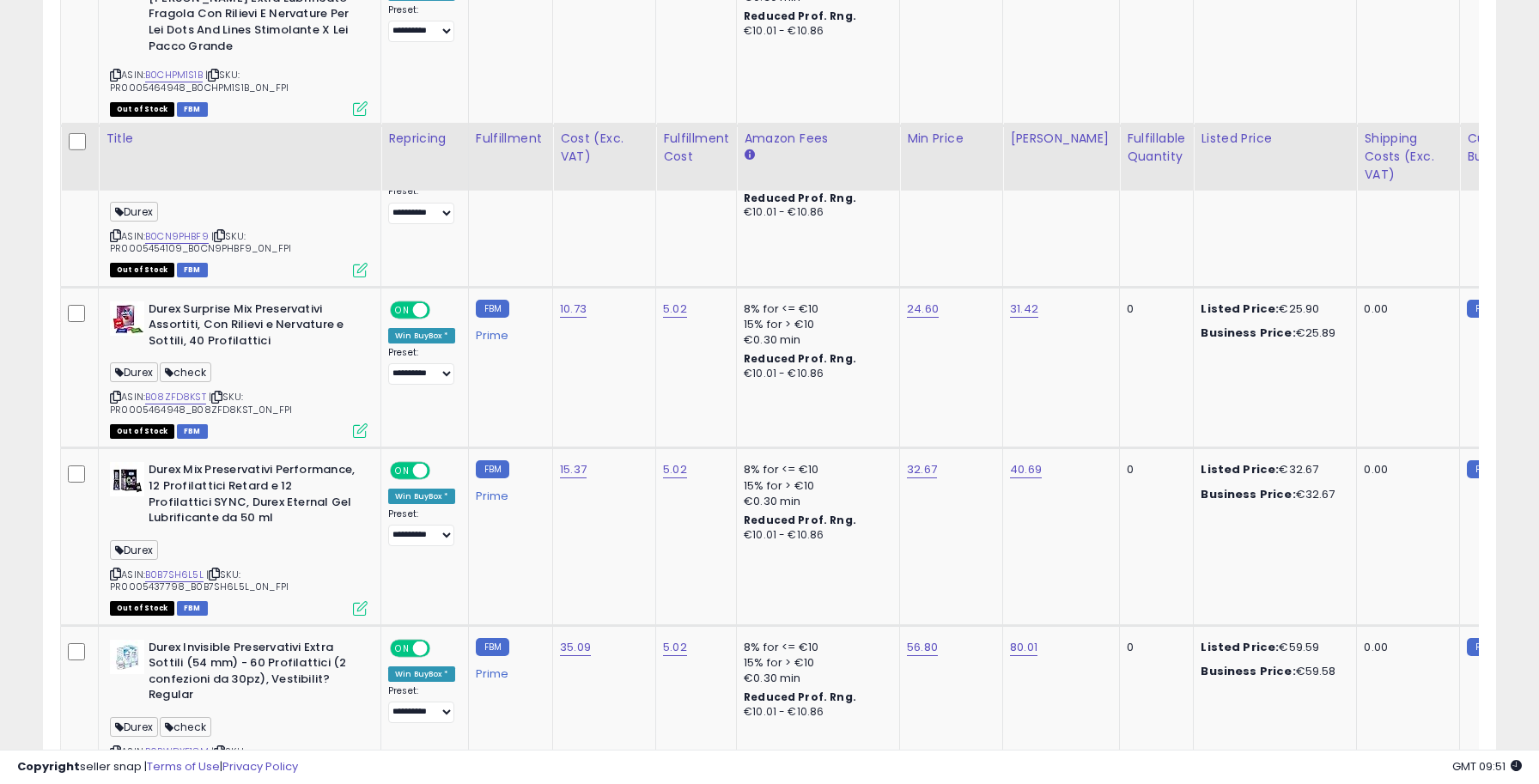
scroll to position [4808, 0]
